Goal: Find contact information: Find contact information

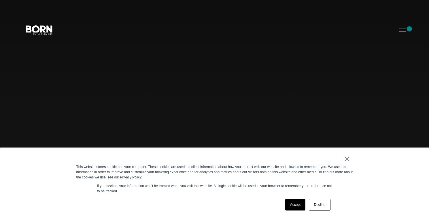
click at [409, 29] on div "Combining creative, content, and commerce to drive change. Imagine, build, and …" at bounding box center [214, 109] width 429 height 218
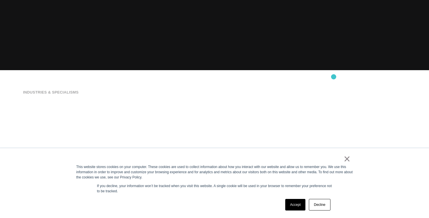
scroll to position [206, 0]
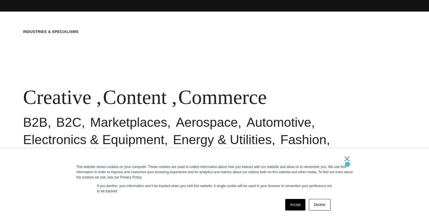
click at [347, 164] on div "This website stores cookies on your computer. These cookies are used to collect…" at bounding box center [214, 172] width 277 height 16
click at [347, 159] on link "×" at bounding box center [347, 158] width 7 height 5
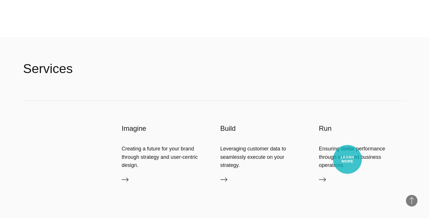
scroll to position [1597, 0]
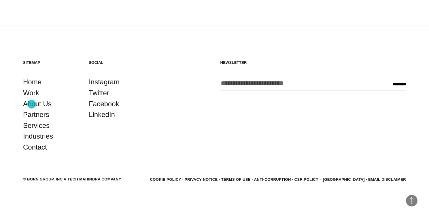
click at [32, 104] on link "About Us" at bounding box center [37, 103] width 29 height 11
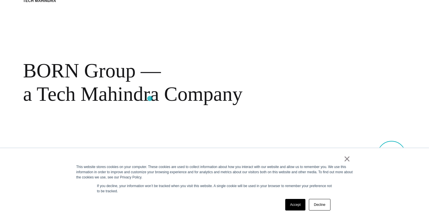
scroll to position [253, 0]
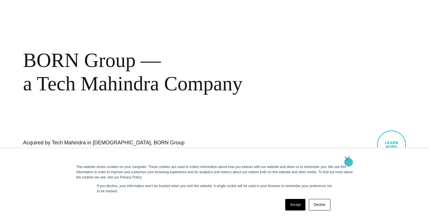
click at [349, 161] on link "×" at bounding box center [347, 158] width 7 height 5
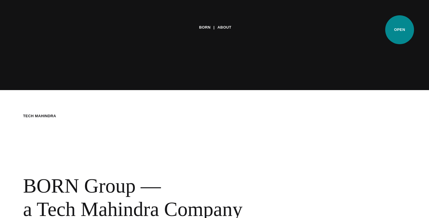
scroll to position [0, 0]
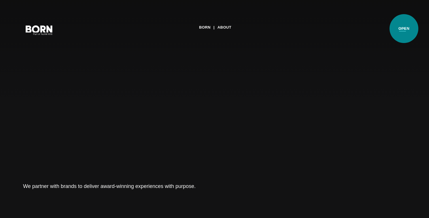
click at [404, 29] on button "Primary Menu" at bounding box center [403, 30] width 14 height 12
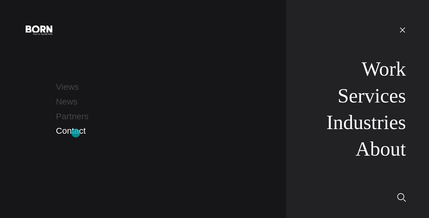
click at [76, 133] on link "Contact" at bounding box center [71, 131] width 30 height 10
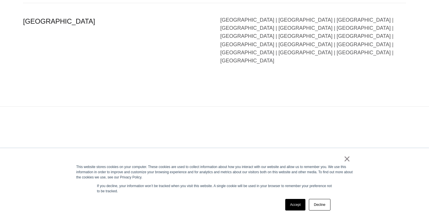
scroll to position [1442, 0]
